Goal: Information Seeking & Learning: Learn about a topic

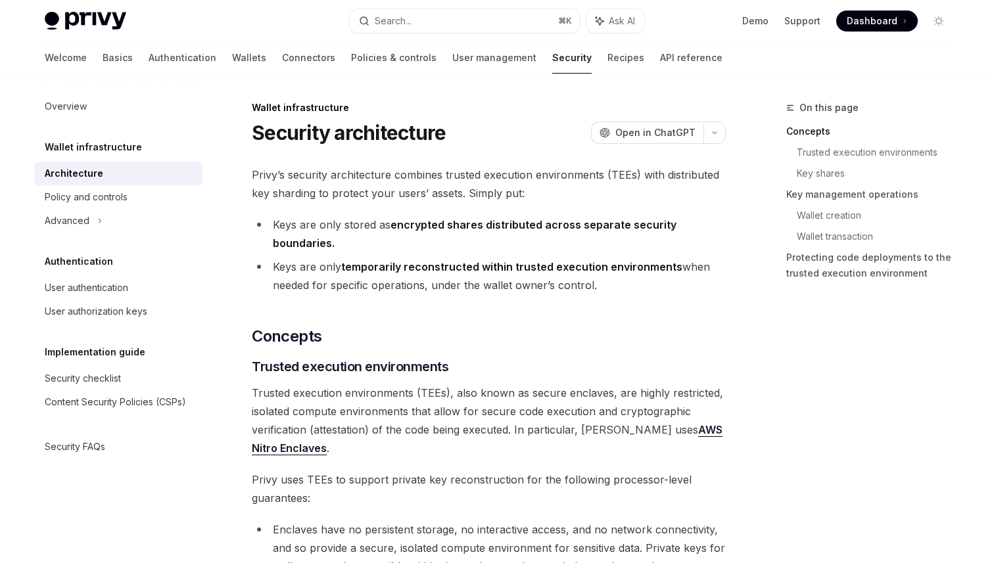
click at [586, 490] on span "Privy uses TEEs to support private key reconstruction for the following process…" at bounding box center [489, 489] width 474 height 37
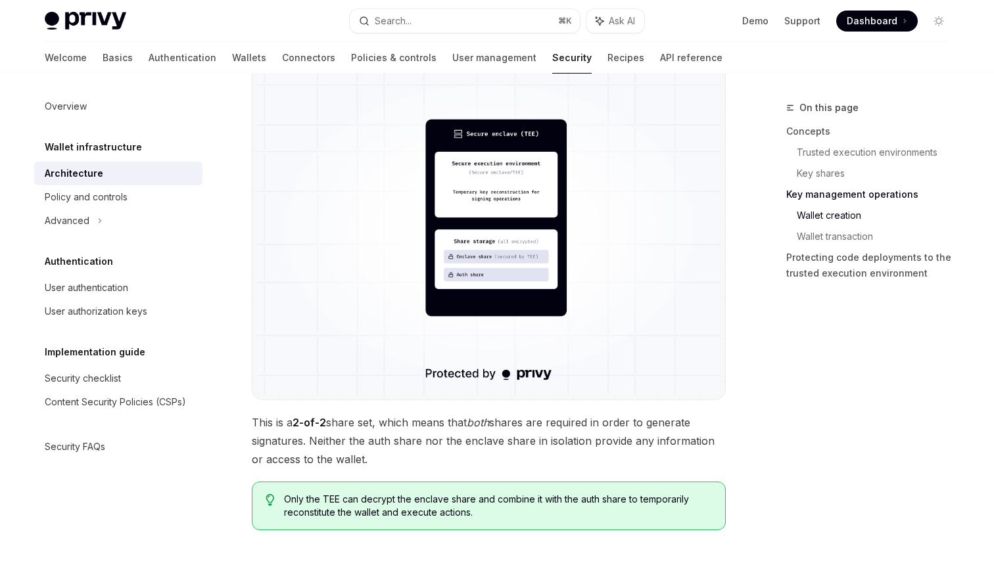
scroll to position [940, 0]
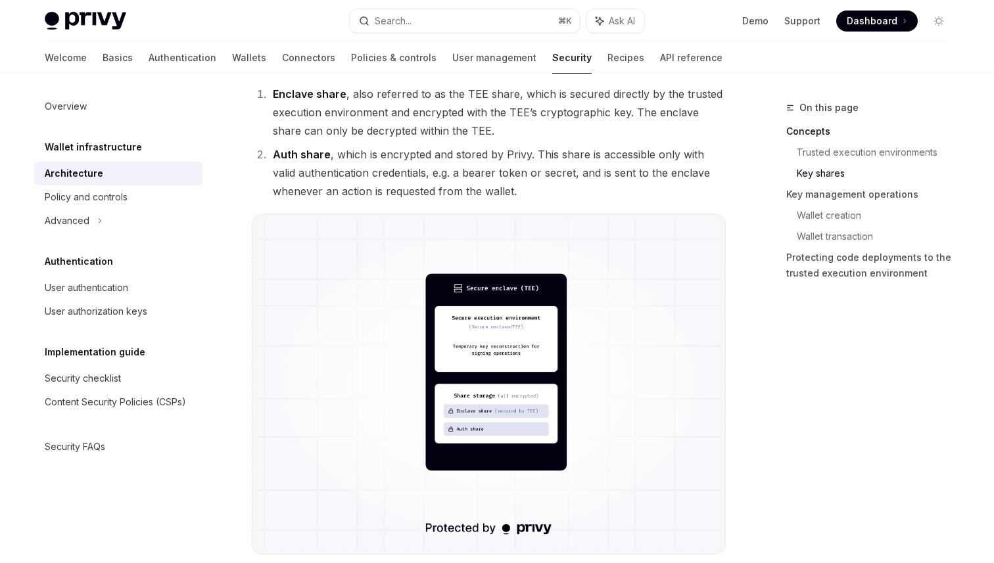
click at [517, 353] on img at bounding box center [489, 384] width 464 height 331
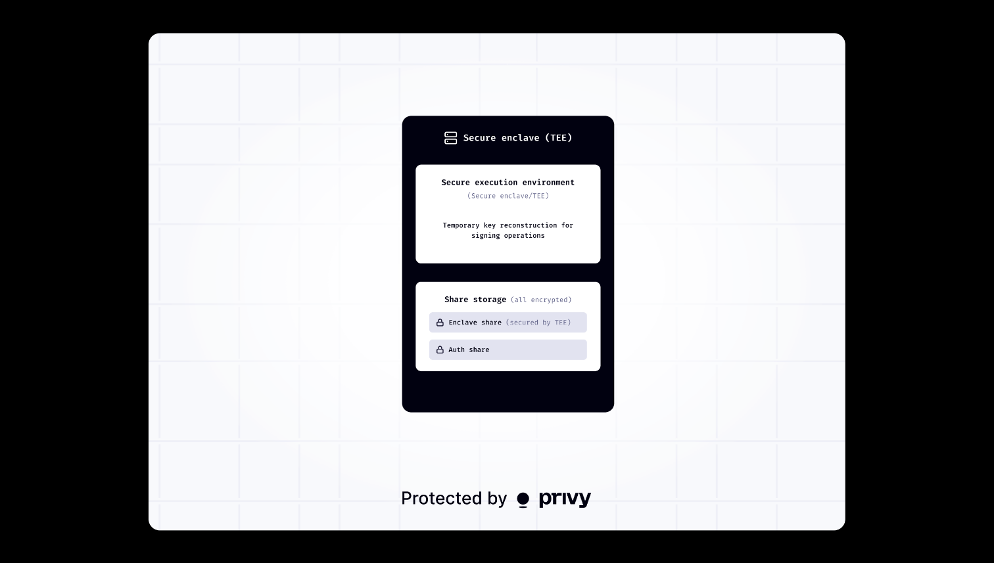
click at [894, 290] on div at bounding box center [497, 281] width 994 height 563
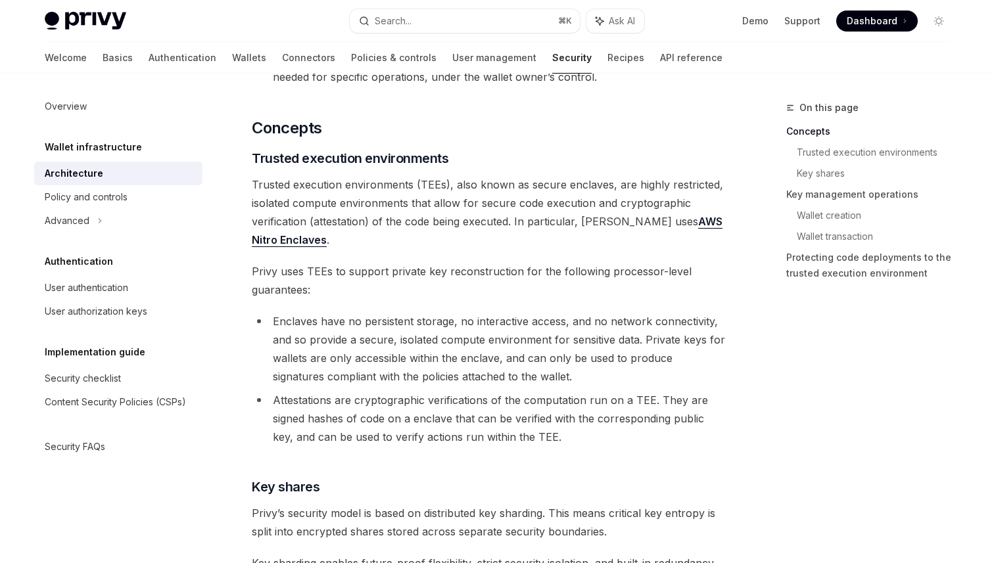
scroll to position [204, 0]
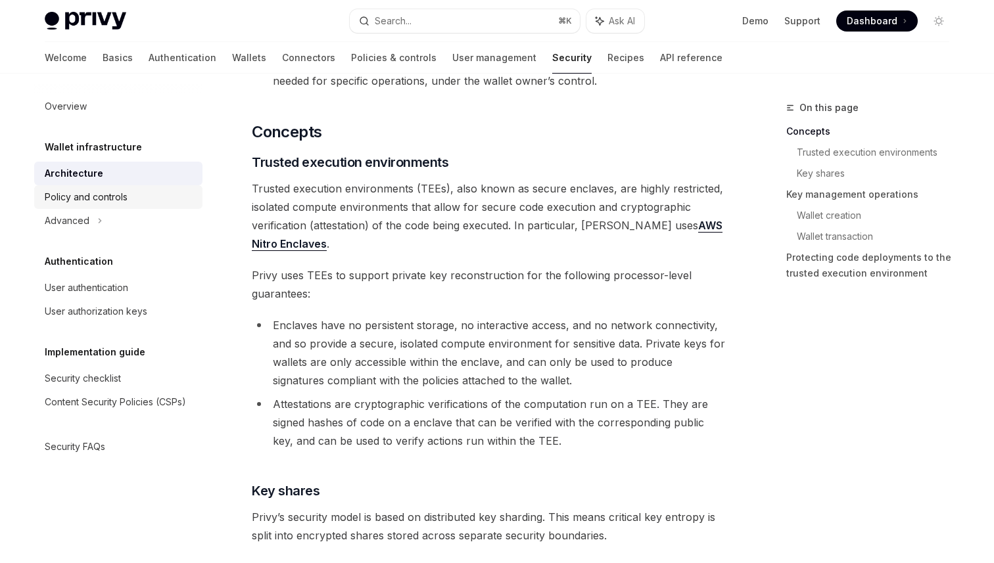
click at [118, 194] on div "Policy and controls" at bounding box center [86, 197] width 83 height 16
type textarea "*"
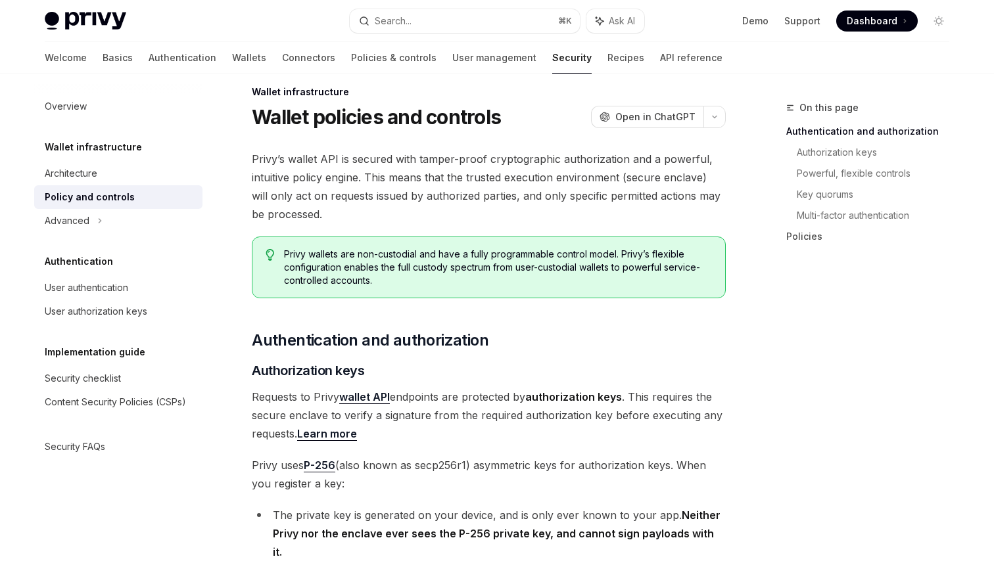
scroll to position [24, 0]
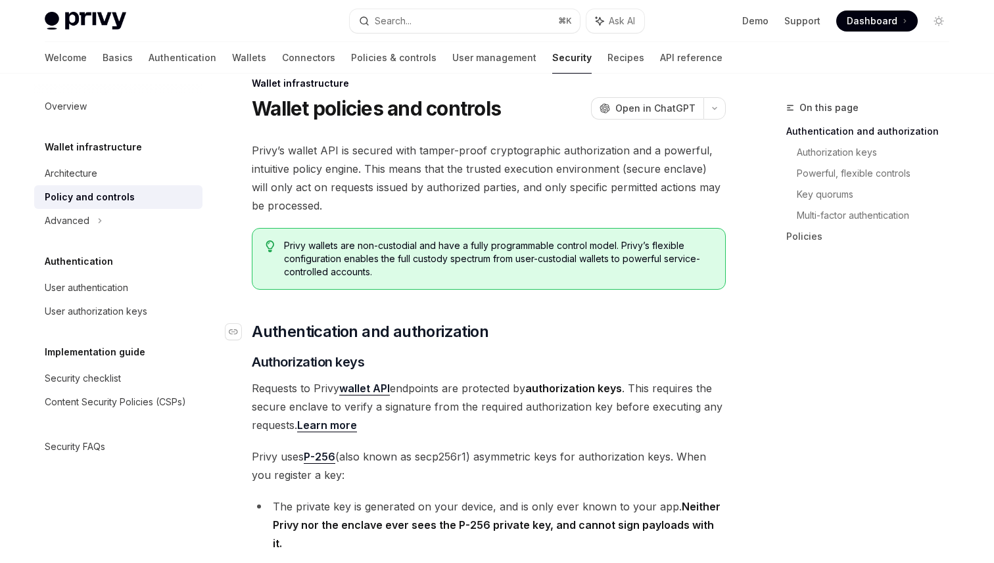
click at [433, 335] on span "Authentication and authorization" at bounding box center [370, 332] width 237 height 21
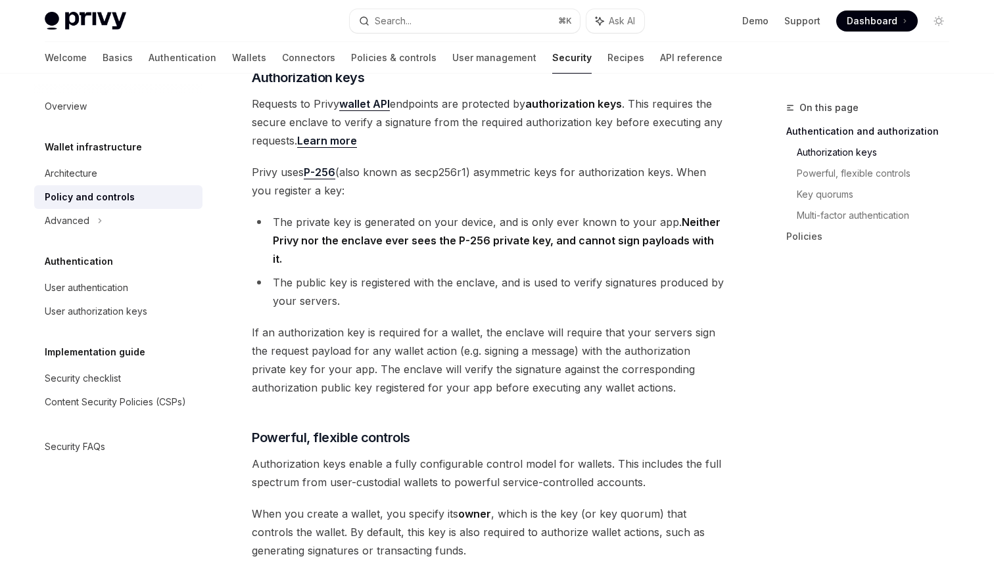
scroll to position [343, 0]
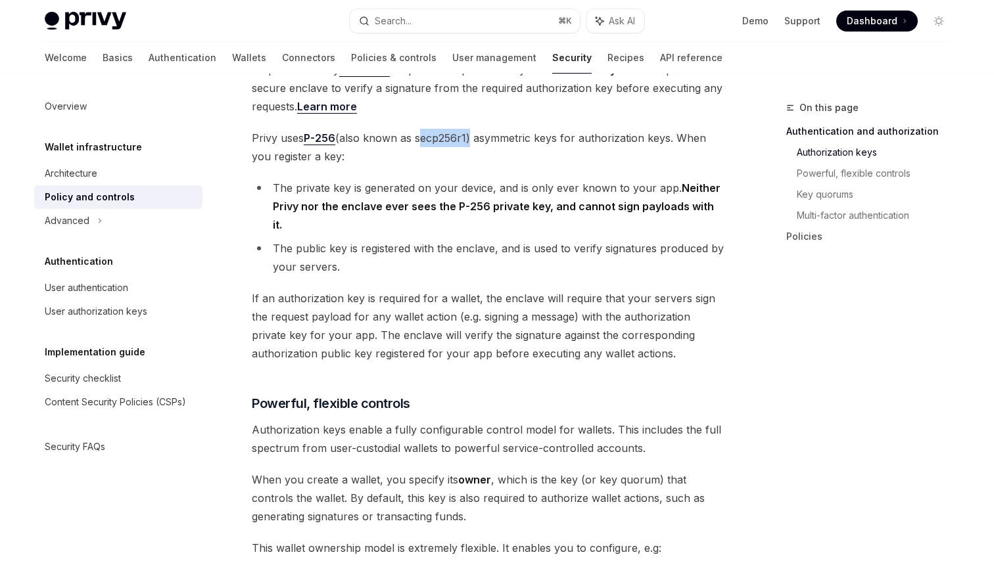
drag, startPoint x: 418, startPoint y: 136, endPoint x: 471, endPoint y: 136, distance: 52.6
click at [471, 136] on span "Privy uses P-256 (also known as secp256r1) asymmetric keys for authorization ke…" at bounding box center [489, 147] width 474 height 37
copy span "secp256r1"
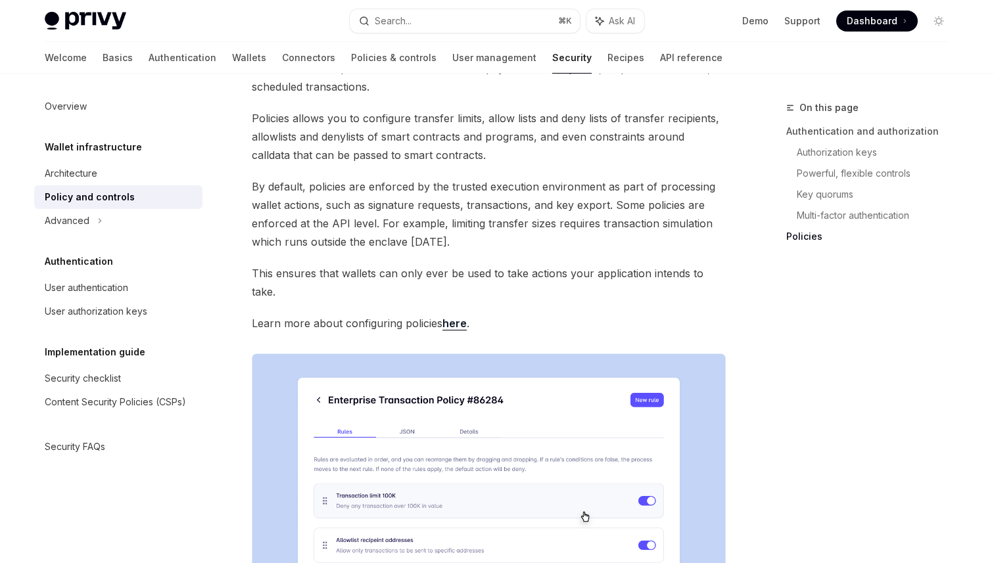
scroll to position [1431, 0]
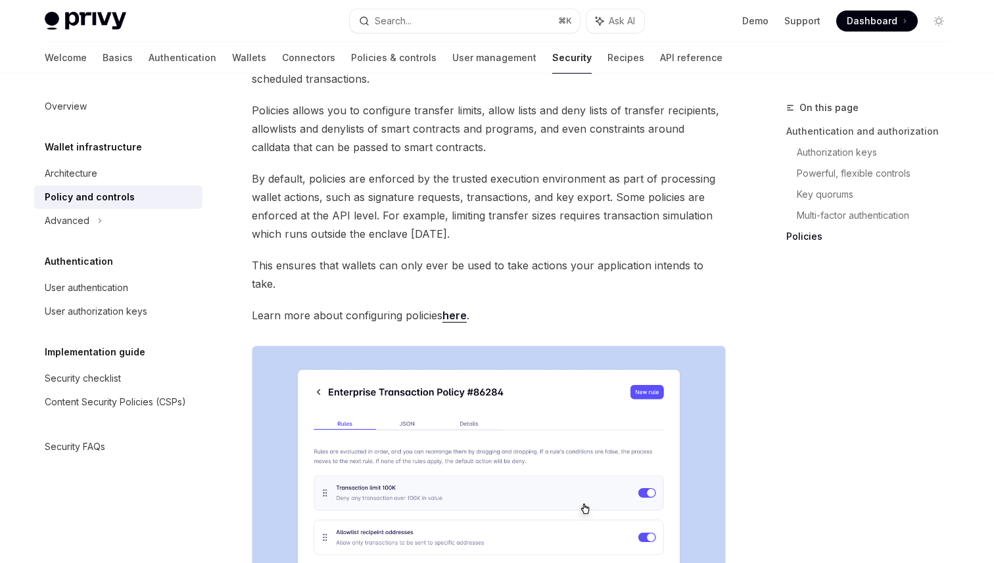
click at [458, 309] on link "here" at bounding box center [454, 316] width 24 height 14
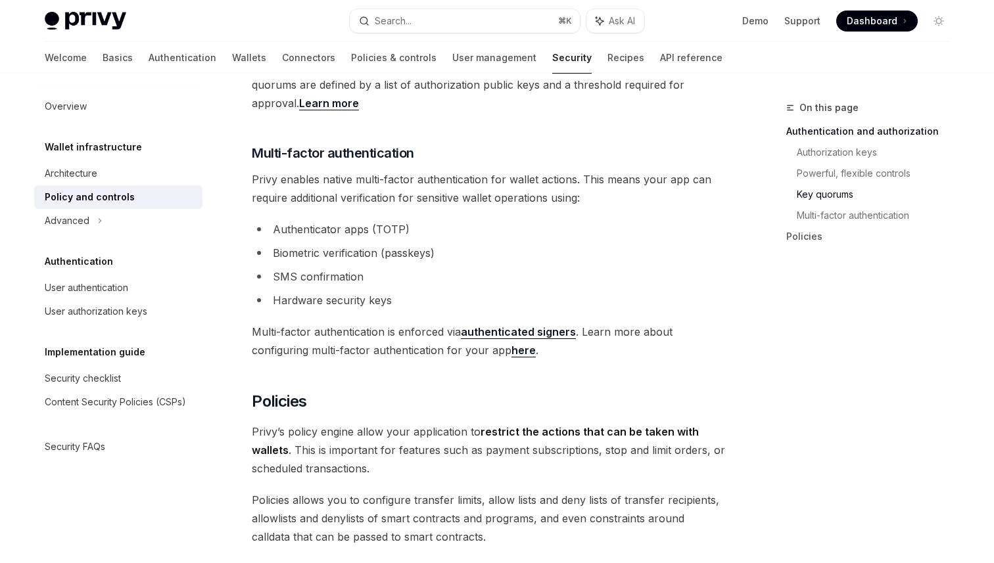
click at [313, 291] on li "Hardware security keys" at bounding box center [489, 300] width 474 height 18
click at [412, 291] on li "Hardware security keys" at bounding box center [489, 300] width 474 height 18
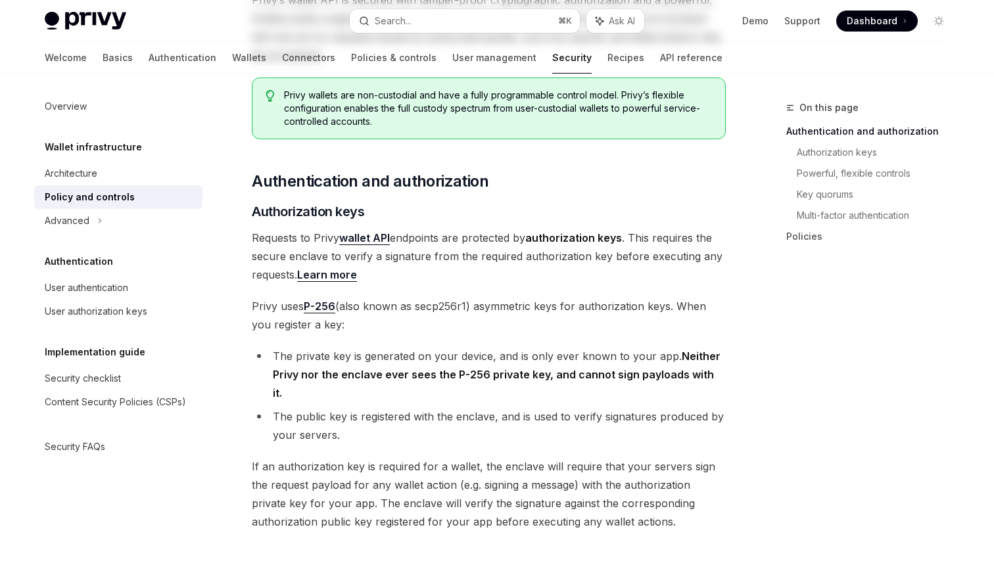
scroll to position [0, 0]
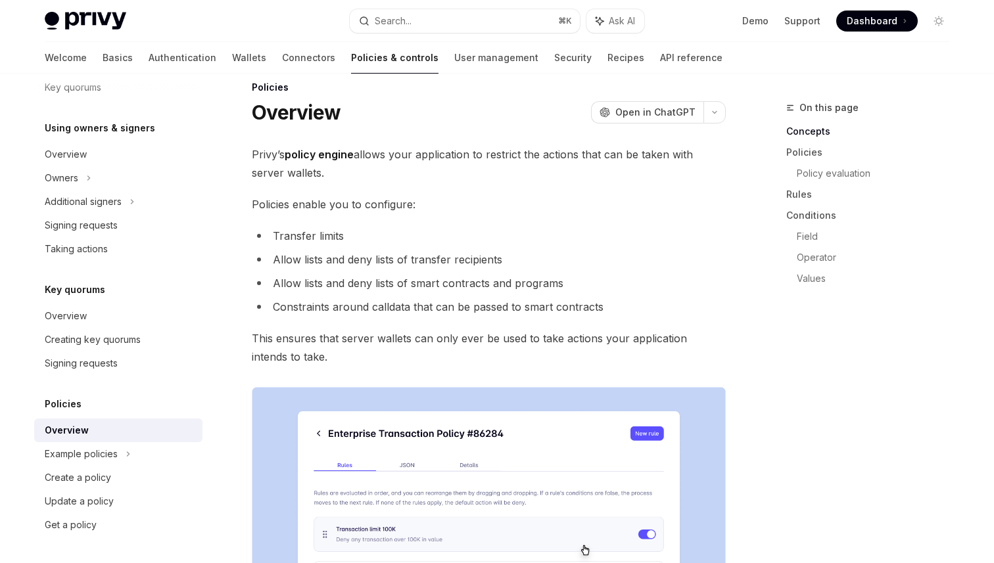
scroll to position [22, 0]
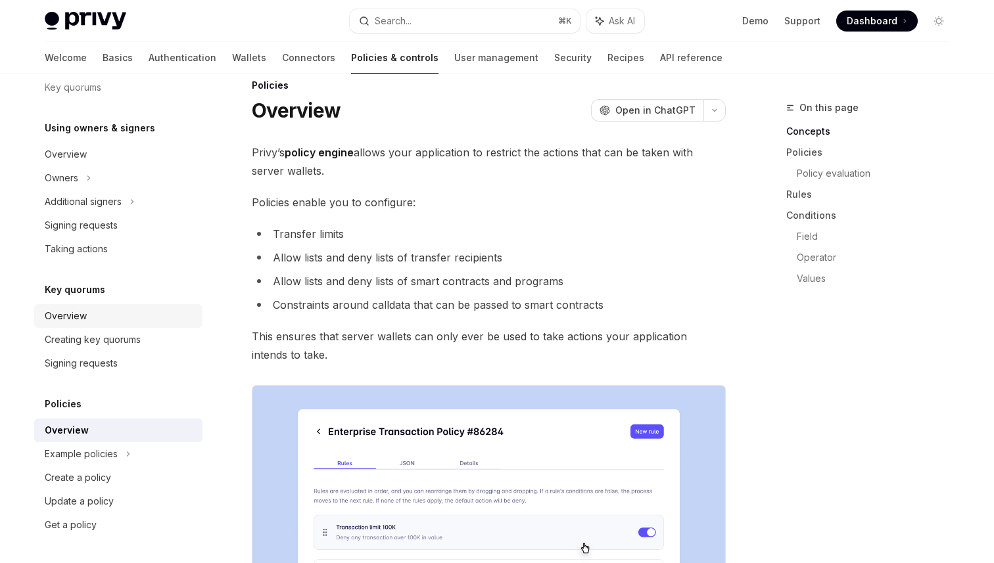
click at [57, 317] on div "Overview" at bounding box center [66, 316] width 42 height 16
type textarea "*"
